Goal: Task Accomplishment & Management: Use online tool/utility

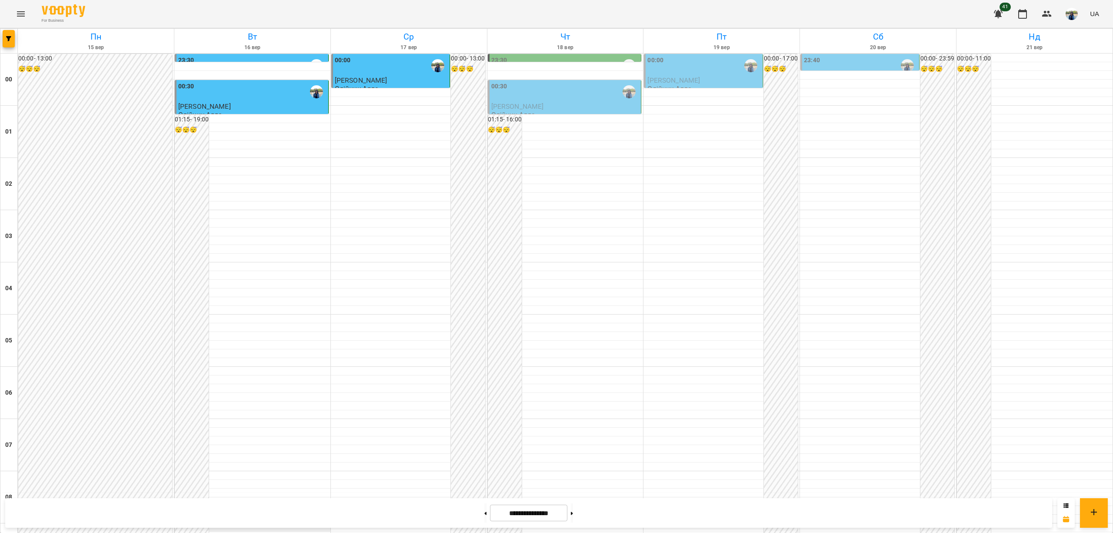
scroll to position [580, 0]
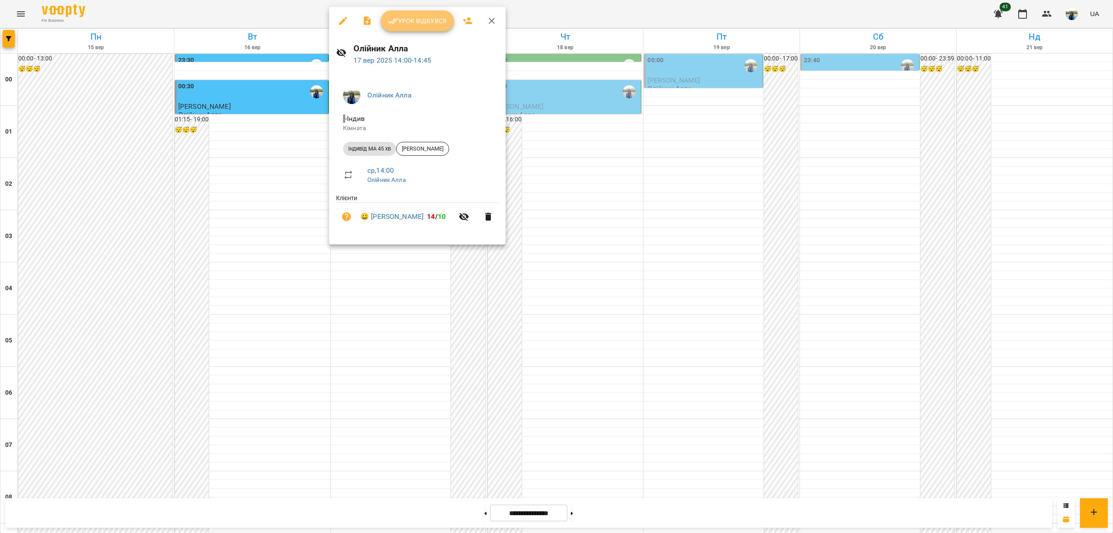
click at [424, 21] on span "Урок відбувся" at bounding box center [417, 21] width 59 height 10
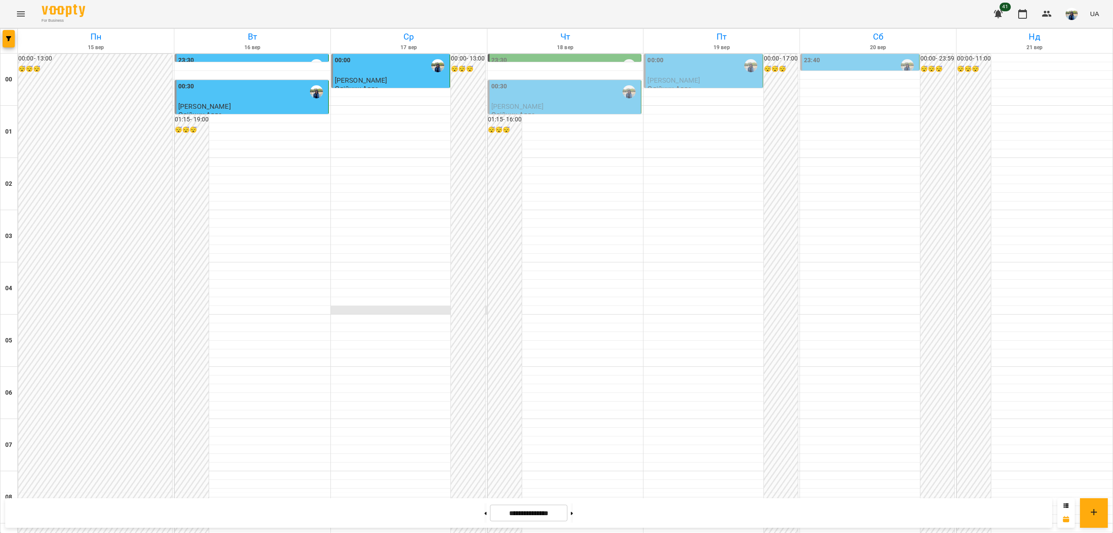
scroll to position [696, 0]
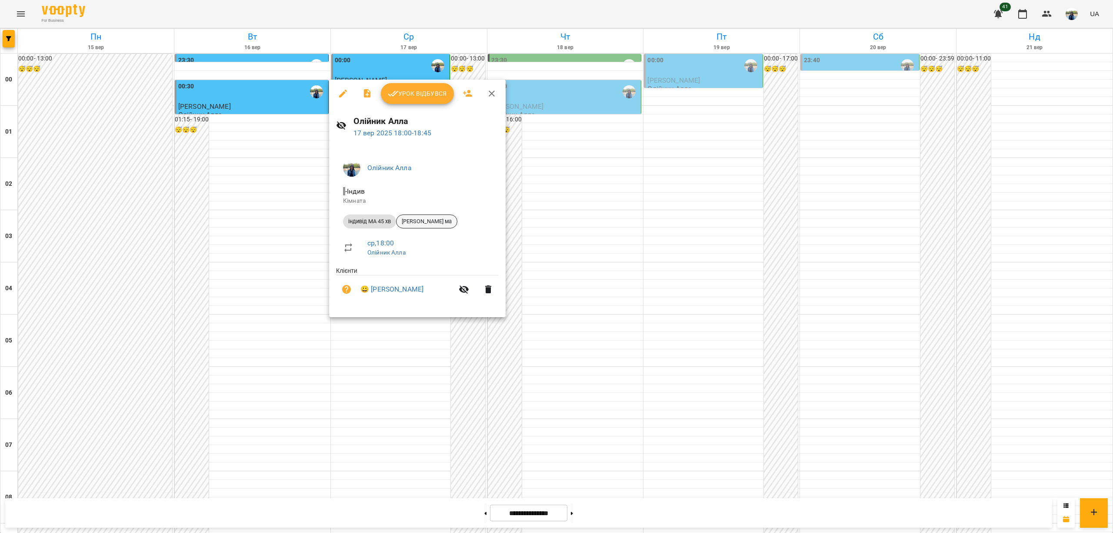
click at [441, 223] on span "[PERSON_NAME] ма" at bounding box center [426, 221] width 60 height 8
